Goal: Task Accomplishment & Management: Manage account settings

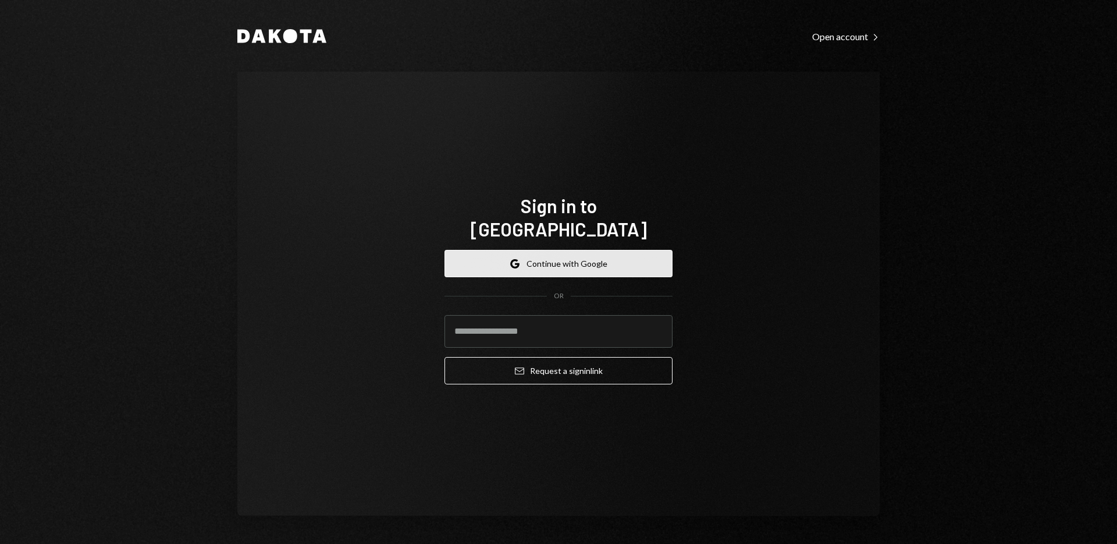
click at [592, 250] on button "Google Continue with Google" at bounding box center [559, 263] width 228 height 27
click at [563, 321] on input "email" at bounding box center [559, 331] width 228 height 33
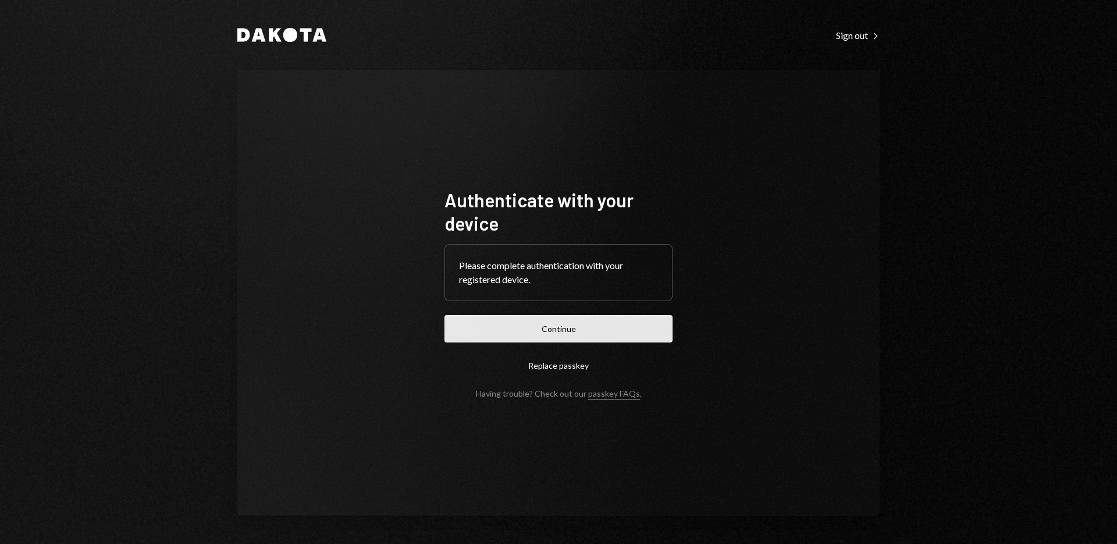
click at [597, 327] on button "Continue" at bounding box center [559, 328] width 228 height 27
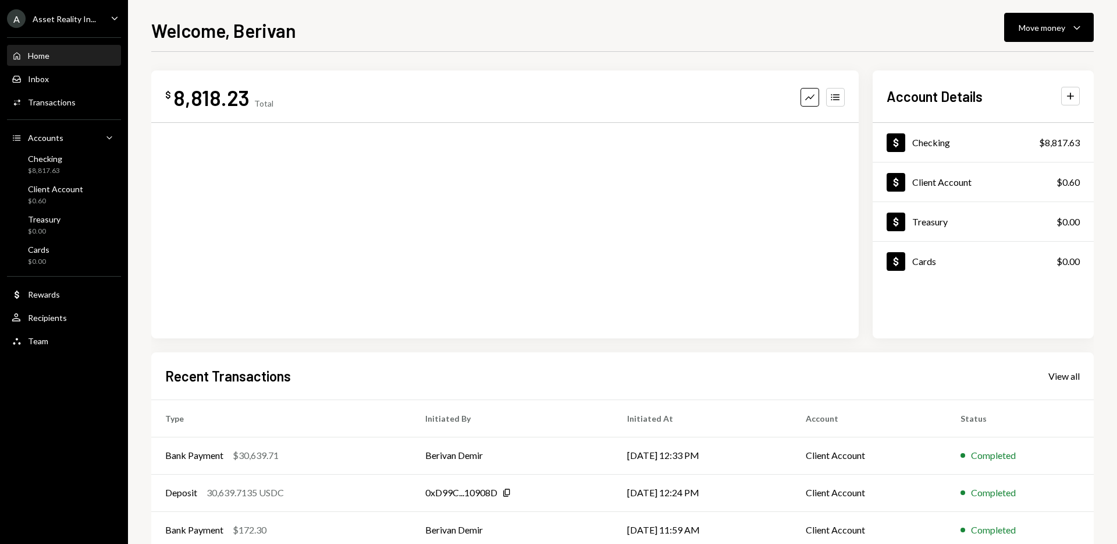
click at [116, 16] on icon "Caret Down" at bounding box center [114, 18] width 13 height 13
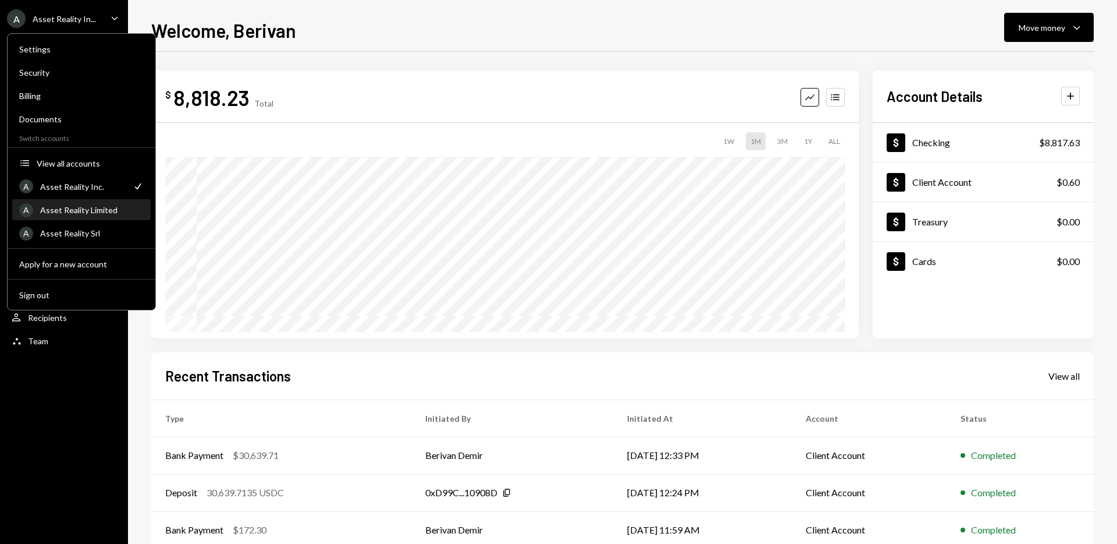
click at [109, 211] on div "Asset Reality Limited" at bounding box center [92, 210] width 104 height 10
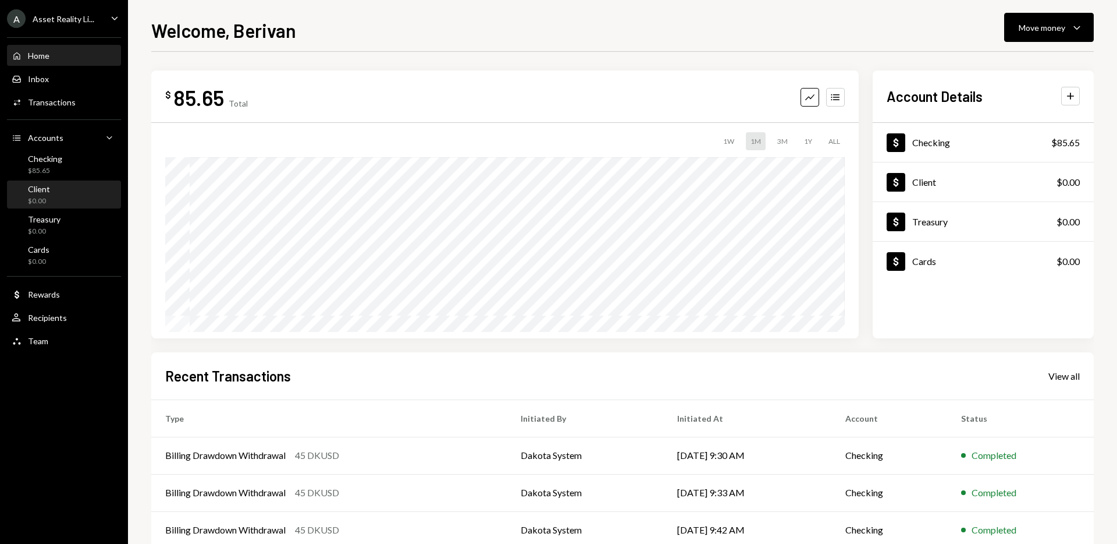
click at [72, 193] on div "Client $0.00" at bounding box center [64, 195] width 105 height 22
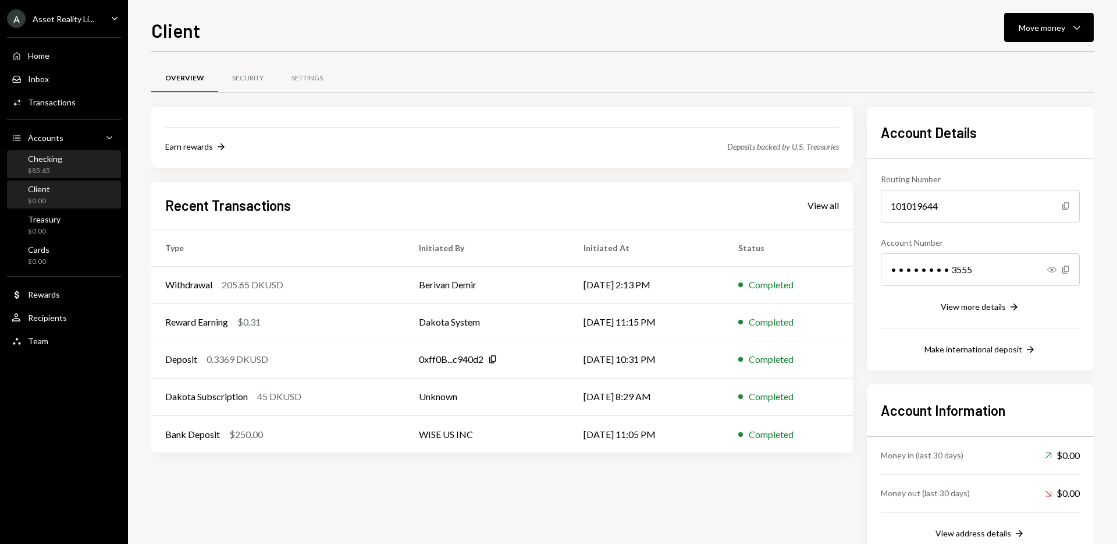
click at [61, 166] on div "Checking $85.65" at bounding box center [64, 165] width 105 height 22
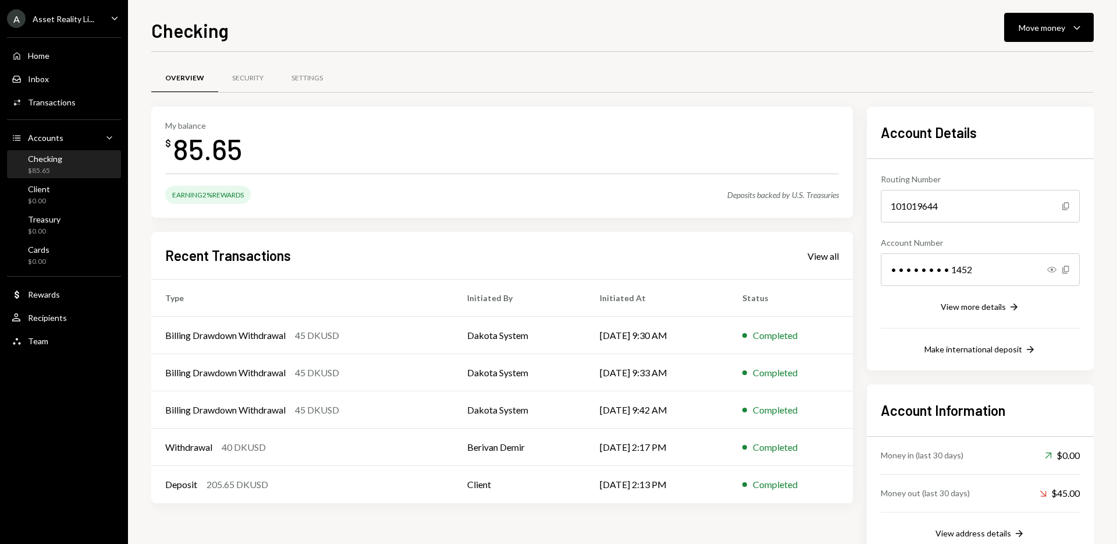
click at [819, 267] on div "Recent Transactions View all Type Initiated By Initiated At Status Billing Draw…" at bounding box center [502, 367] width 702 height 271
click at [819, 261] on div "View all" at bounding box center [823, 256] width 31 height 12
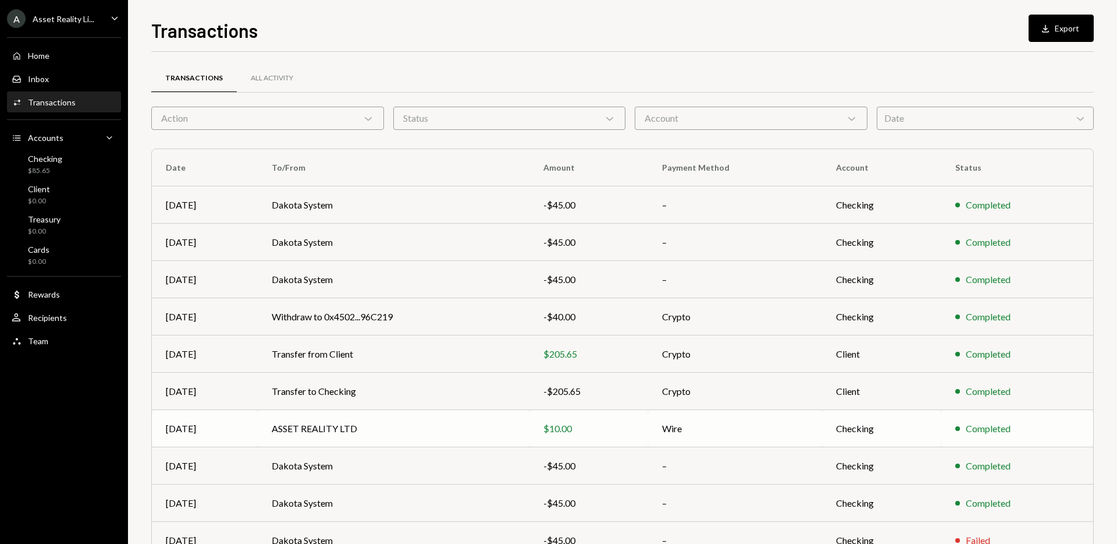
click at [349, 433] on td "ASSET REALITY LTD" at bounding box center [393, 428] width 271 height 37
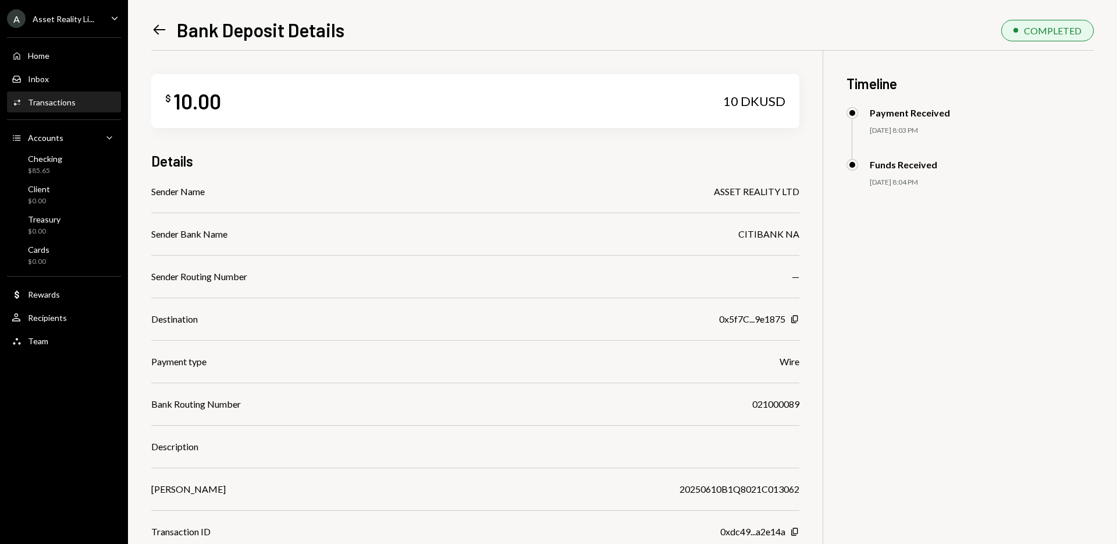
click at [155, 33] on icon "Left Arrow" at bounding box center [159, 30] width 16 height 16
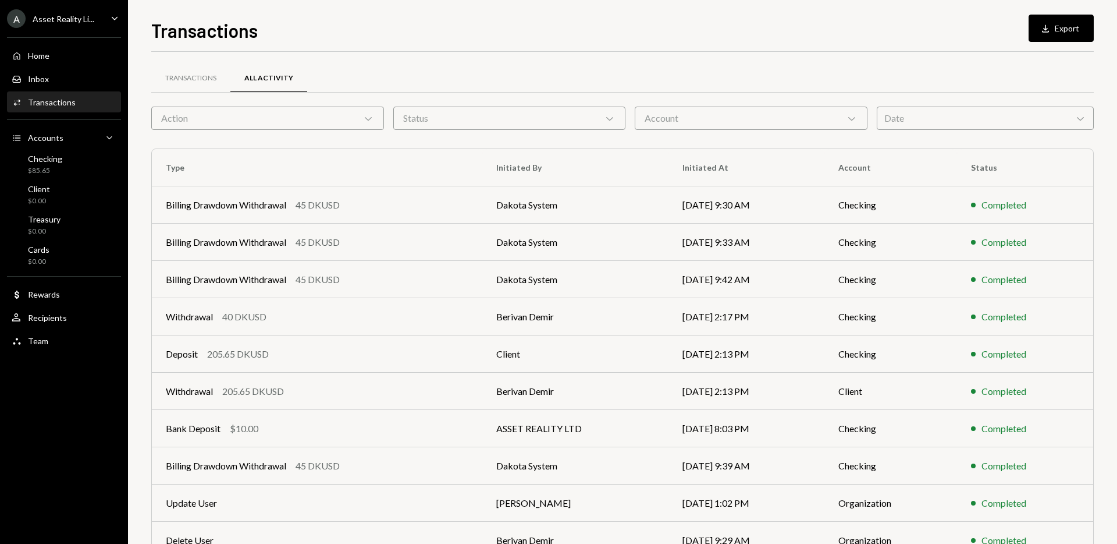
click at [113, 16] on icon "Caret Down" at bounding box center [114, 18] width 13 height 13
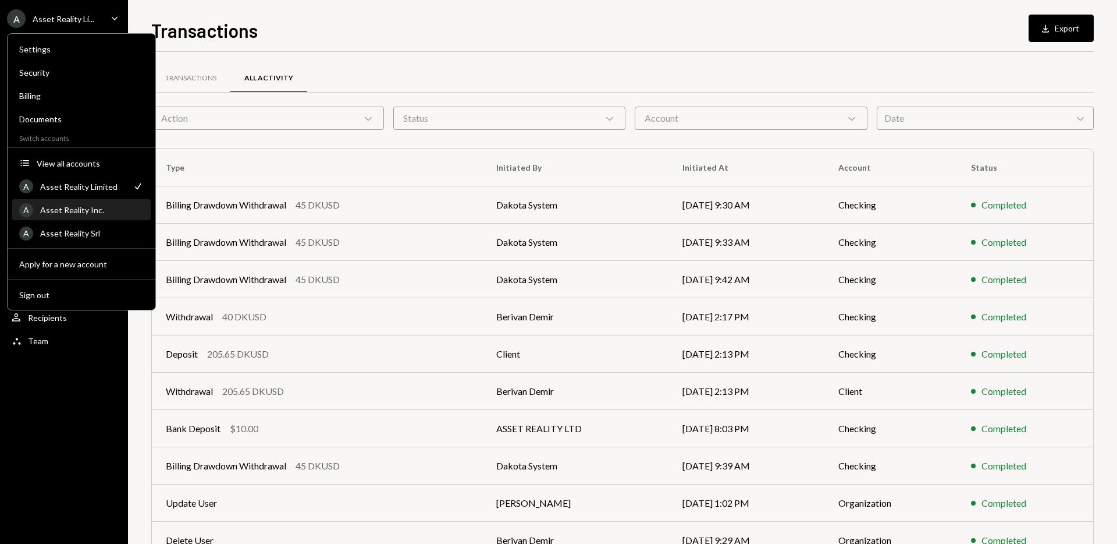
click at [102, 205] on div "Asset Reality Inc." at bounding box center [92, 210] width 104 height 10
